Goal: Task Accomplishment & Management: Complete application form

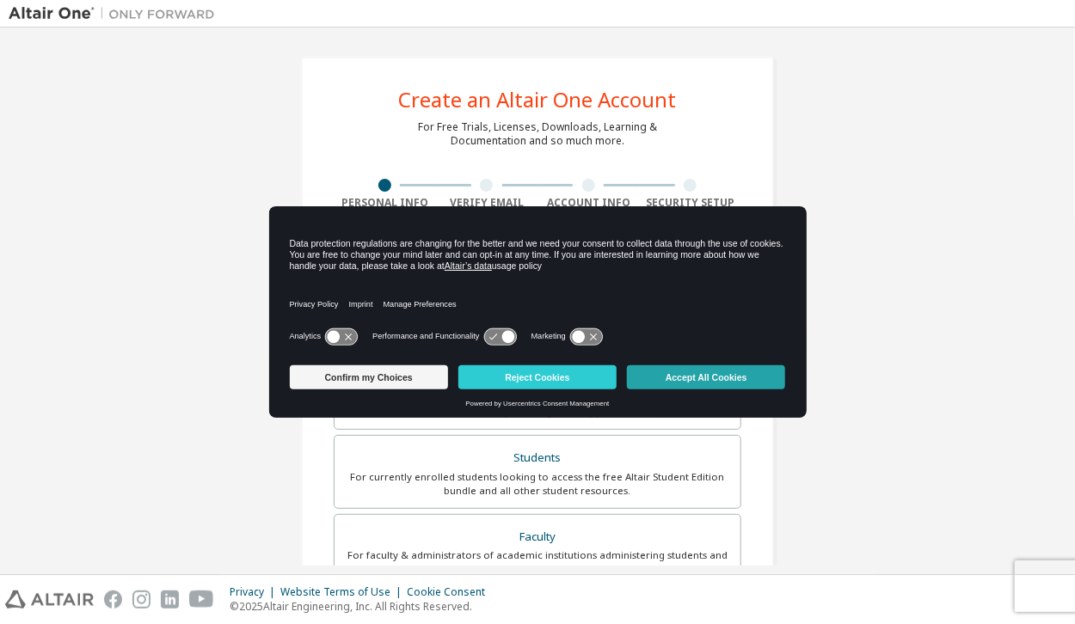
click at [713, 369] on button "Accept All Cookies" at bounding box center [706, 377] width 158 height 24
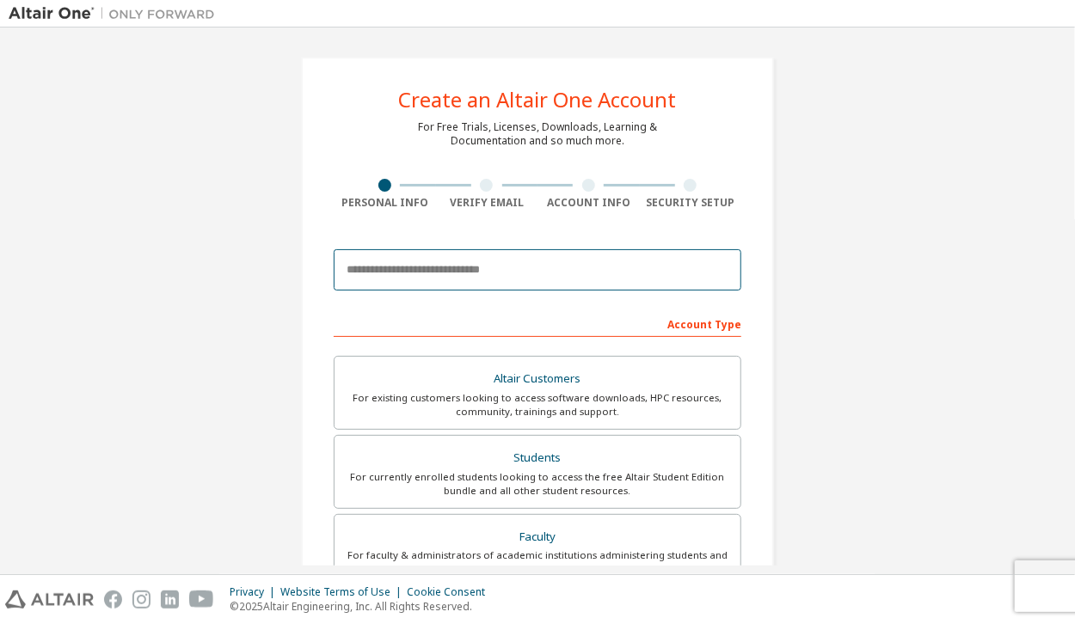
click at [530, 268] on input "email" at bounding box center [538, 269] width 408 height 41
type input "**********"
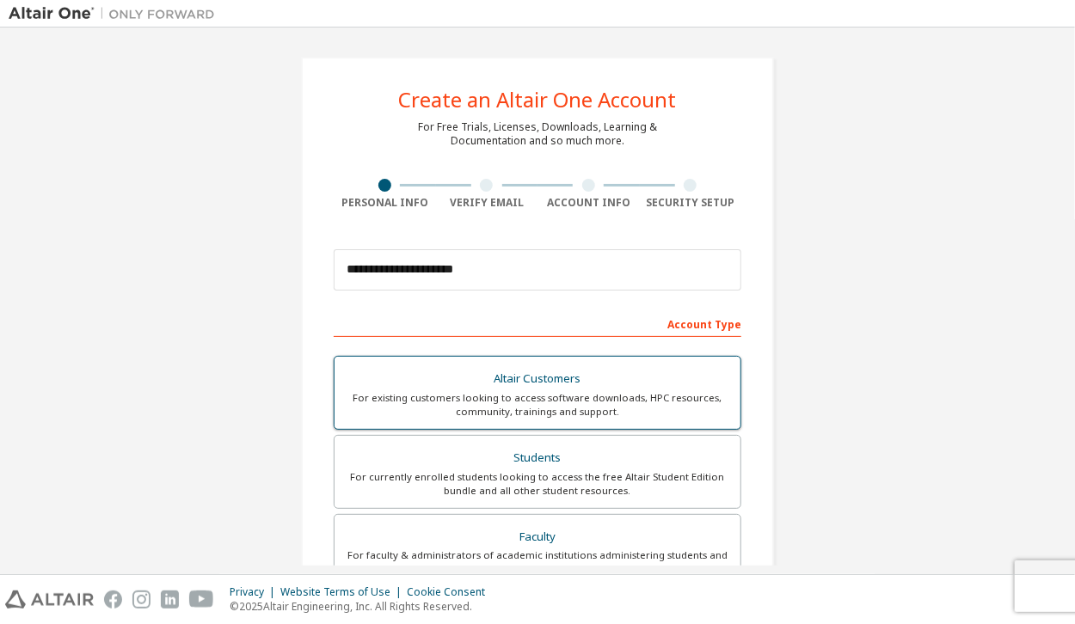
type input "********"
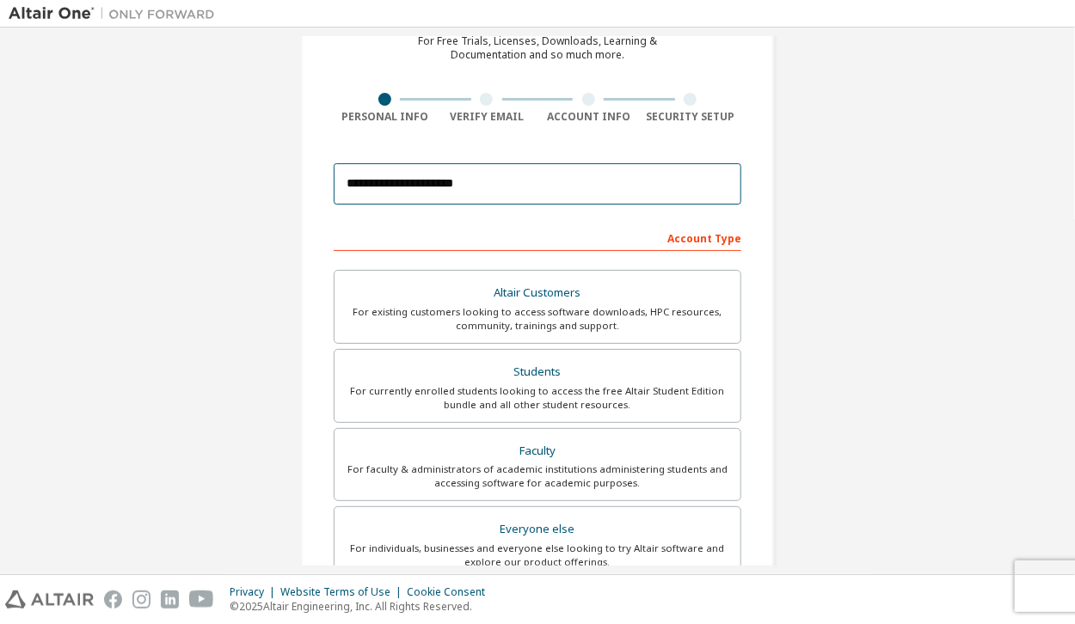
scroll to position [172, 0]
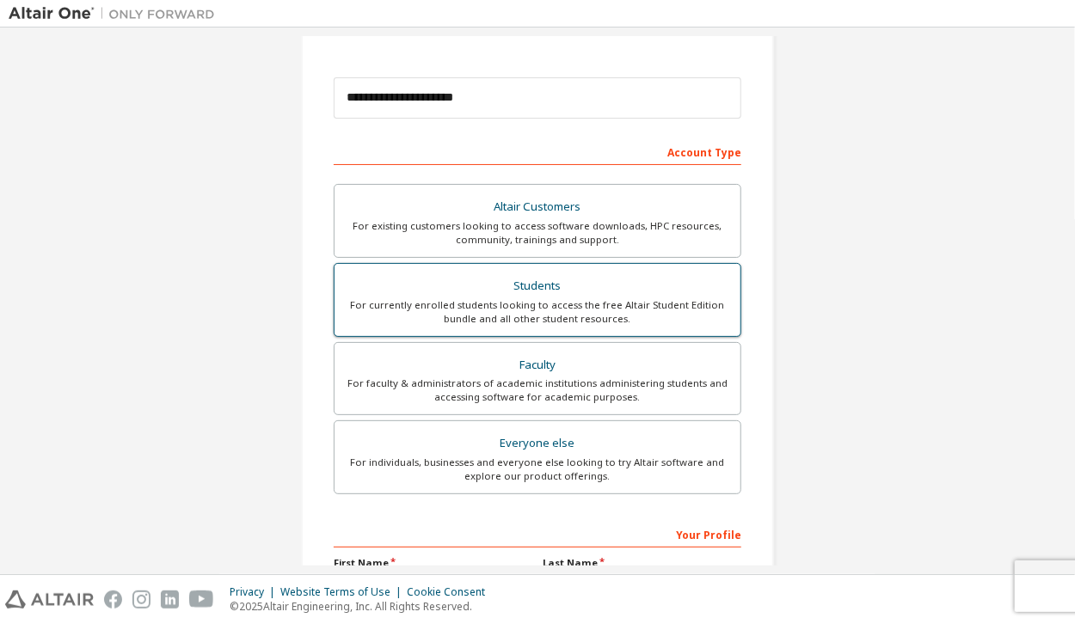
click at [522, 298] on div "For currently enrolled students looking to access the free Altair Student Editi…" at bounding box center [537, 312] width 385 height 28
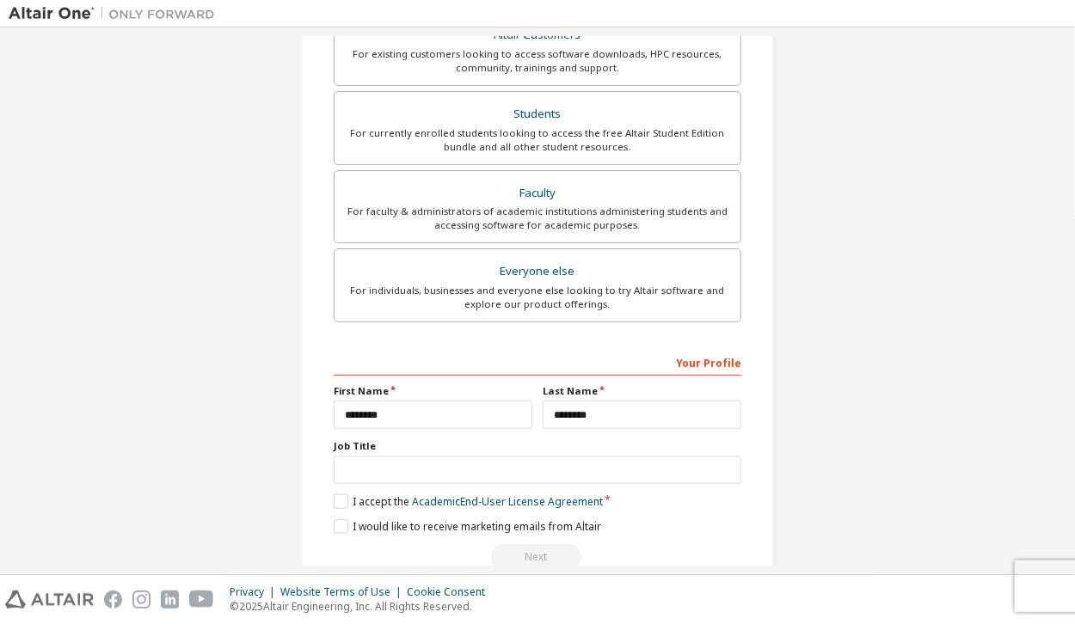
scroll to position [377, 0]
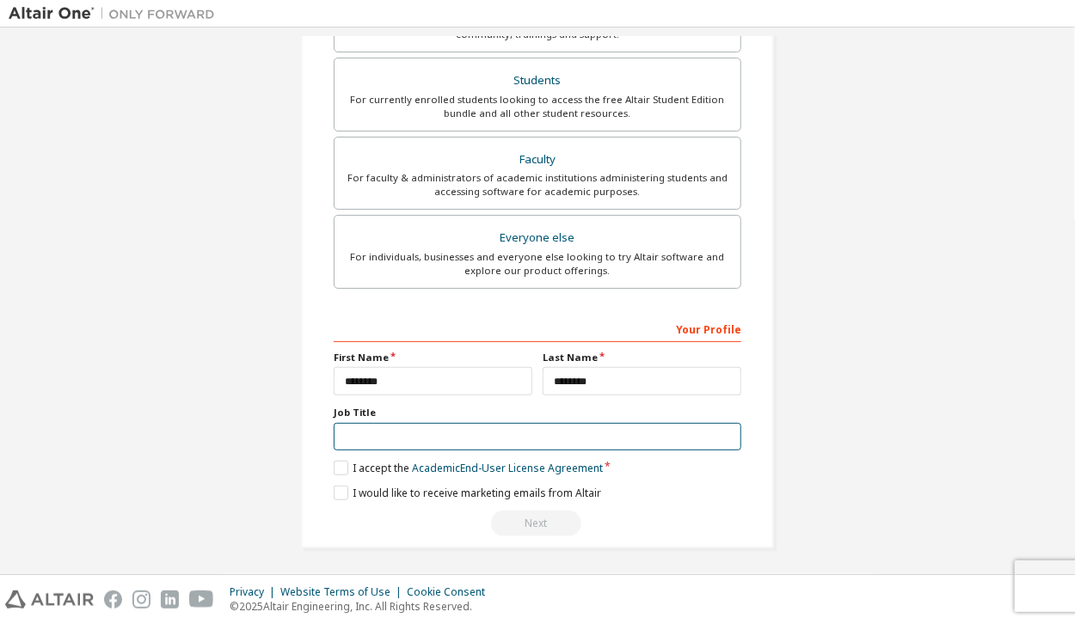
click at [436, 436] on input "text" at bounding box center [538, 437] width 408 height 28
type input "*******"
click at [344, 464] on label "I accept the Academic End-User License Agreement" at bounding box center [468, 468] width 269 height 15
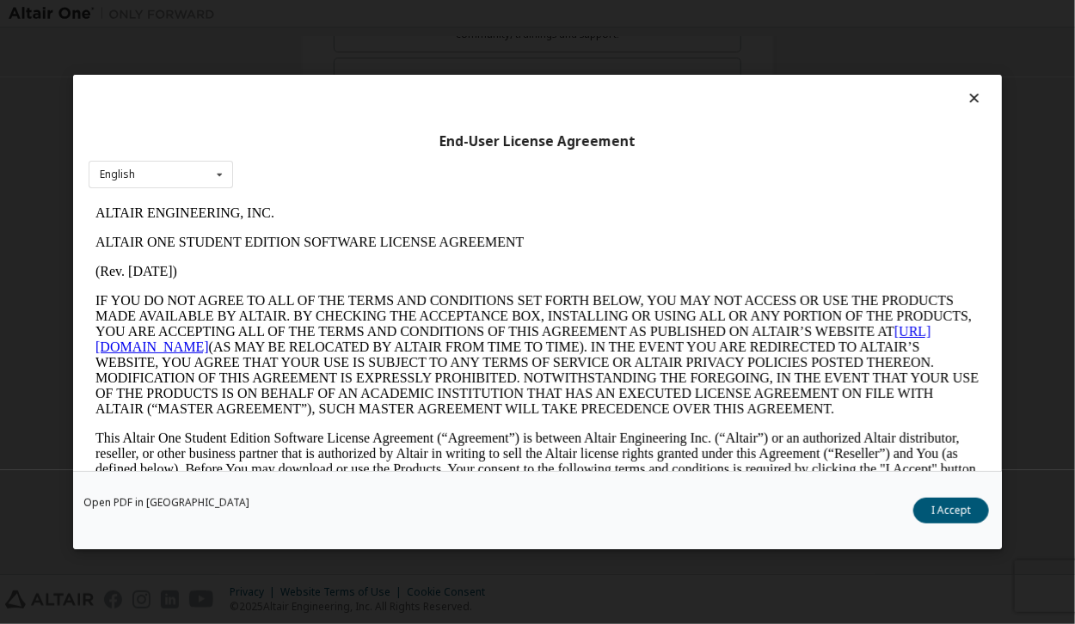
scroll to position [0, 0]
click at [960, 509] on button "I Accept" at bounding box center [951, 511] width 76 height 26
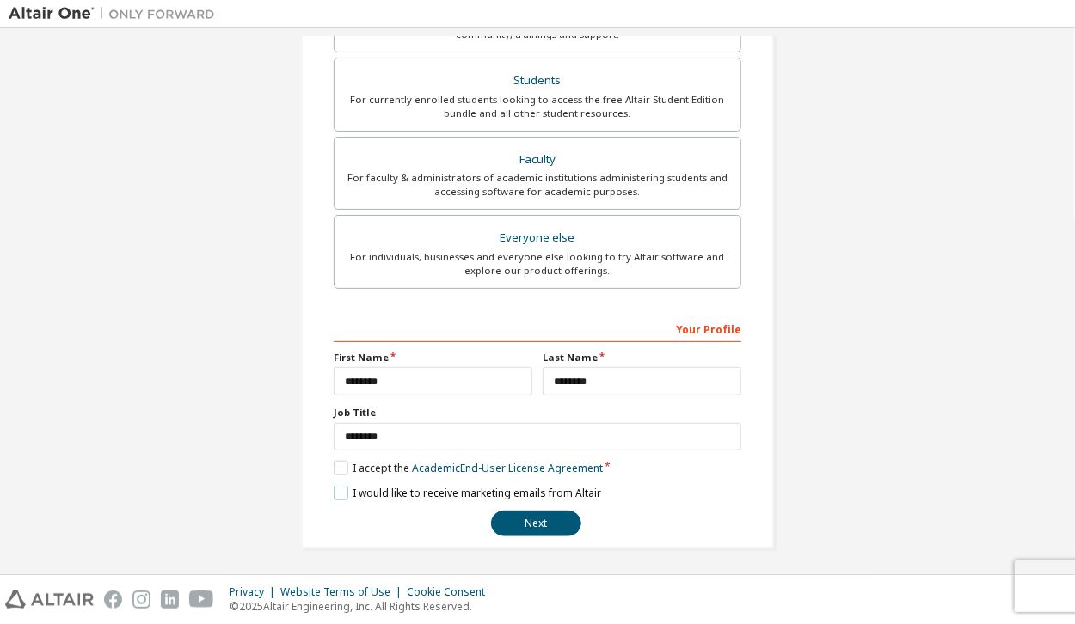
click at [343, 489] on label "I would like to receive marketing emails from Altair" at bounding box center [467, 493] width 267 height 15
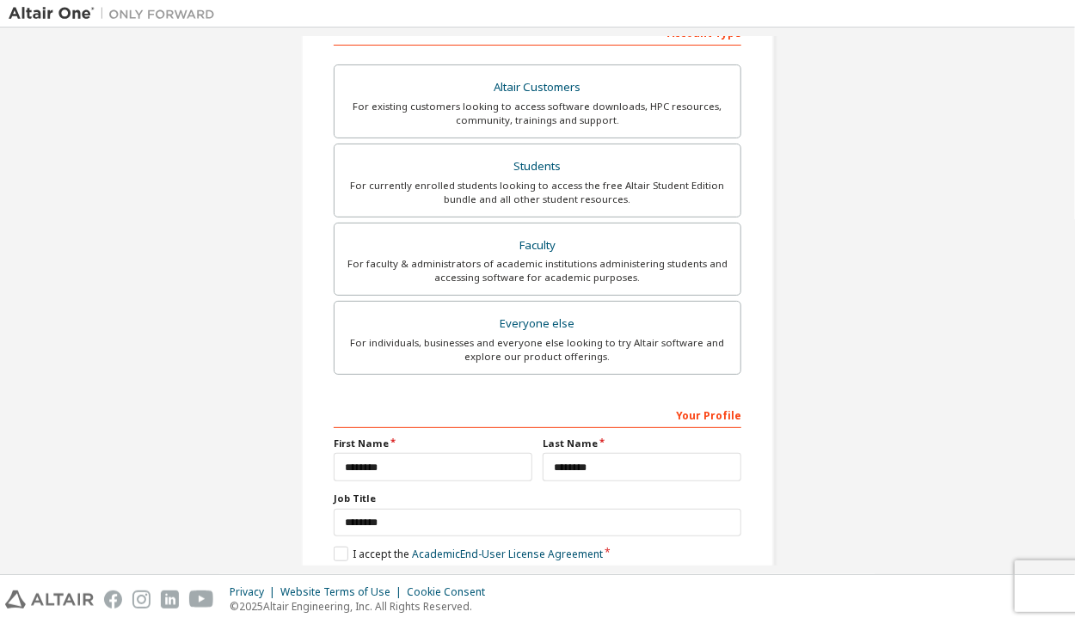
scroll to position [377, 0]
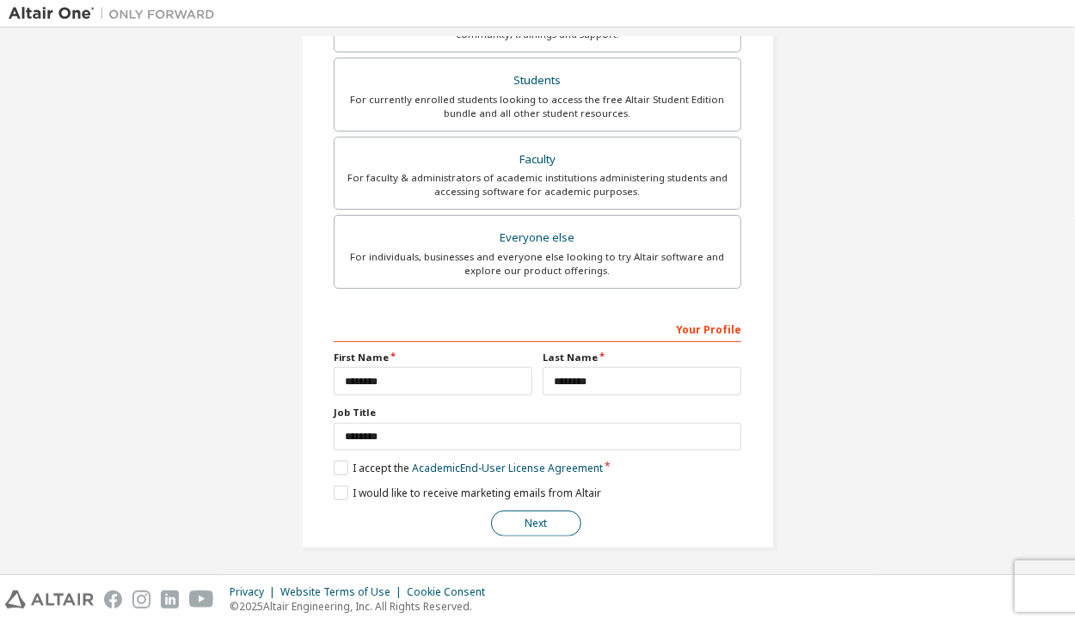
click at [519, 512] on button "Next" at bounding box center [536, 524] width 90 height 26
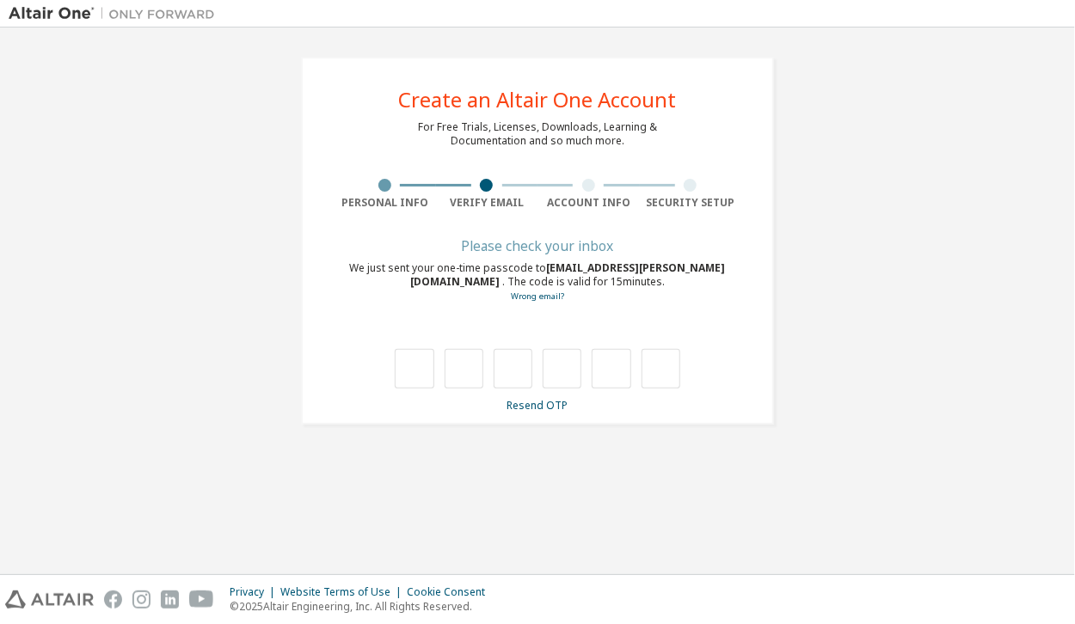
scroll to position [0, 0]
click at [416, 376] on input "text" at bounding box center [414, 369] width 39 height 40
type input "*"
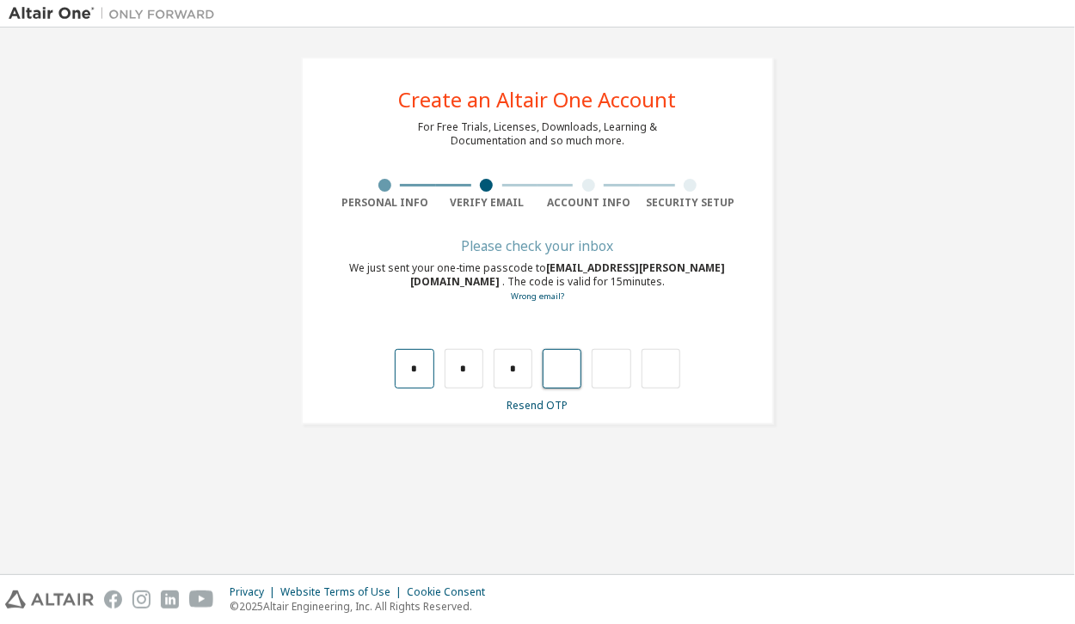
type input "*"
